Goal: Information Seeking & Learning: Learn about a topic

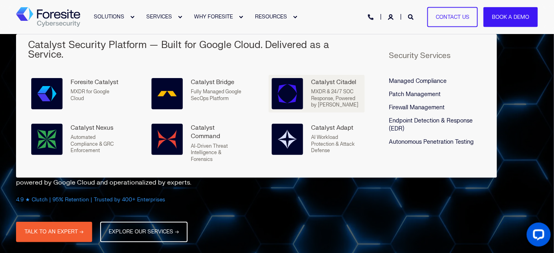
click at [303, 79] on div "Catalyst Citadel MXDR & 24/7 SOC Response, Powered by AI" at bounding box center [317, 93] width 90 height 31
